Goal: Transaction & Acquisition: Subscribe to service/newsletter

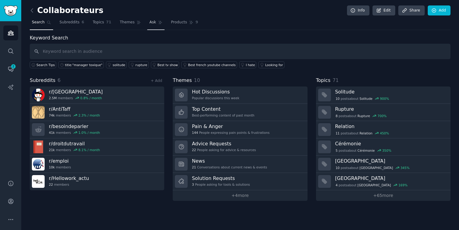
click at [153, 24] on span "Ask" at bounding box center [152, 22] width 7 height 5
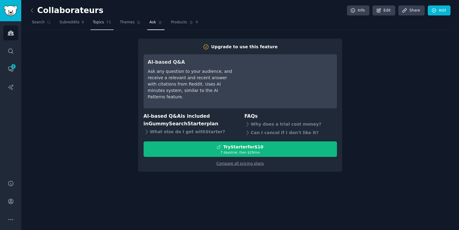
click at [95, 25] on link "Topics 71" at bounding box center [101, 24] width 23 height 12
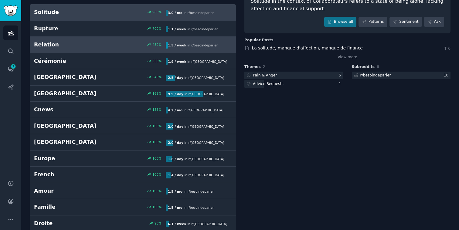
scroll to position [60, 0]
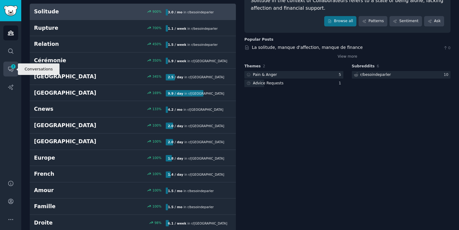
click at [10, 68] on icon "Sidebar" at bounding box center [11, 69] width 6 height 6
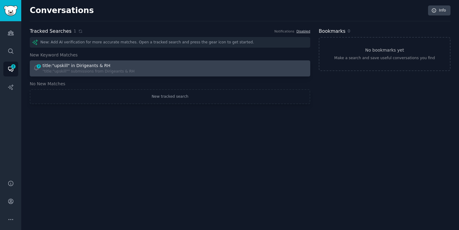
click at [139, 65] on div "2 title:"upskill" in Dirigeants & RH "title:"upskill"" submissions from Dirigea…" at bounding box center [99, 68] width 133 height 12
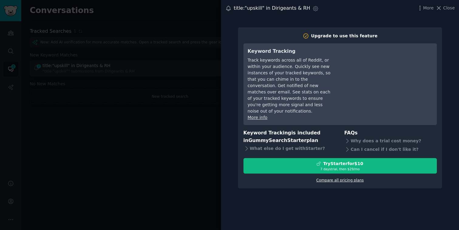
click at [343, 178] on link "Compare all pricing plans" at bounding box center [339, 180] width 47 height 4
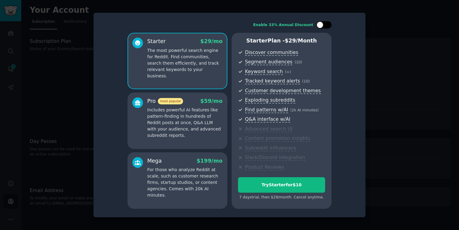
click at [326, 25] on div at bounding box center [326, 24] width 3 height 3
checkbox input "true"
click at [170, 132] on p "Includes powerful AI features like pattern-finding in hundreds of Reddit posts …" at bounding box center [184, 123] width 75 height 32
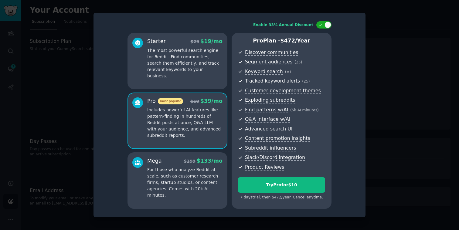
click at [203, 79] on div "Starter $ 29 $ 19 /mo The most powerful search engine for Reddit. Find communit…" at bounding box center [177, 61] width 100 height 56
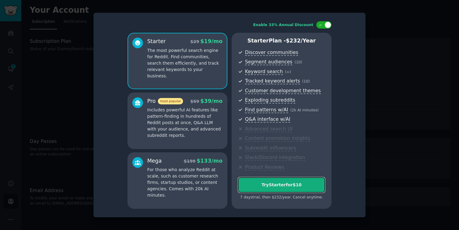
click at [290, 185] on div "Try Starter for $10" at bounding box center [281, 185] width 86 height 6
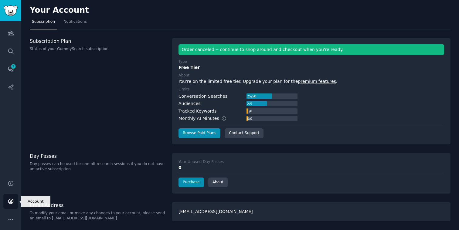
click at [11, 199] on icon "Sidebar" at bounding box center [10, 201] width 5 height 5
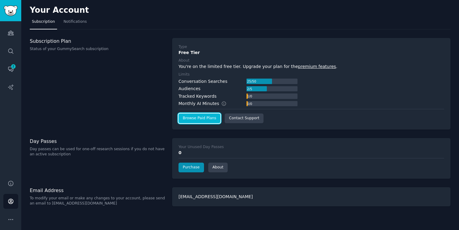
click at [207, 120] on link "Browse Paid Plans" at bounding box center [199, 118] width 42 height 10
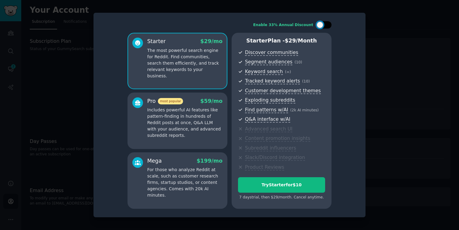
click at [324, 24] on div at bounding box center [323, 24] width 15 height 7
checkbox input "true"
click at [194, 125] on p "Includes powerful AI features like pattern-finding in hundreds of Reddit posts …" at bounding box center [184, 123] width 75 height 32
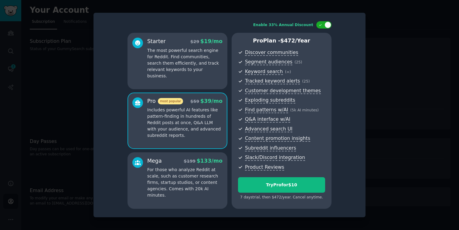
click at [192, 122] on p "Includes powerful AI features like pattern-finding in hundreds of Reddit posts …" at bounding box center [184, 123] width 75 height 32
click at [209, 75] on div "Starter $ 29 $ 19 /mo The most powerful search engine for Reddit. Find communit…" at bounding box center [177, 61] width 100 height 56
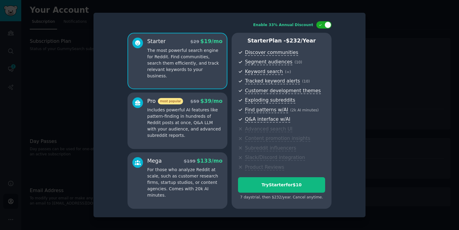
click at [397, 68] on div at bounding box center [229, 115] width 459 height 230
